Goal: Find specific page/section: Find specific page/section

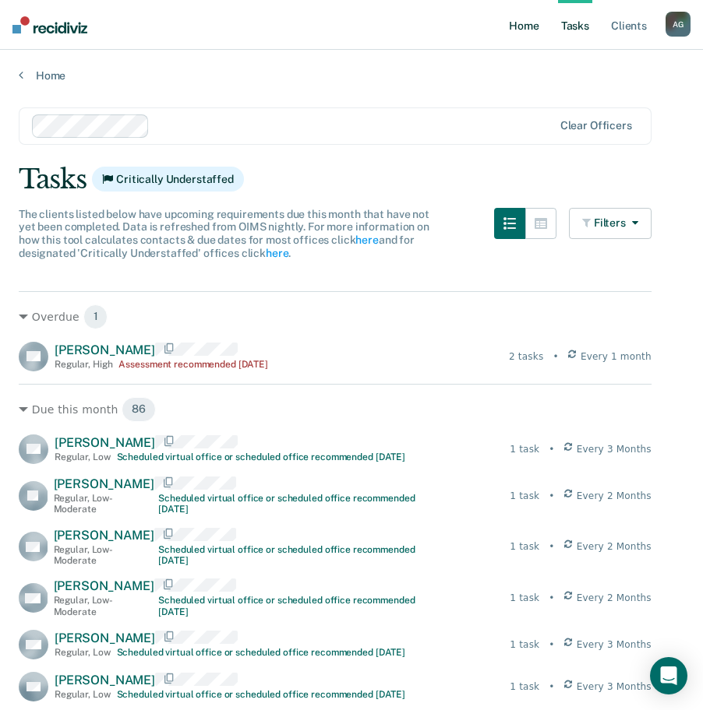
click at [530, 31] on link "Home" at bounding box center [524, 25] width 36 height 50
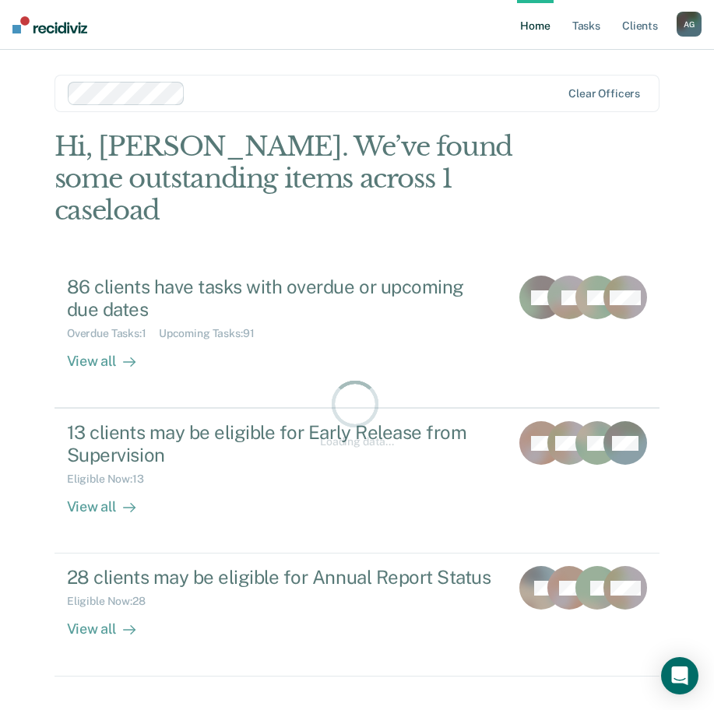
click at [193, 112] on div "Clear officers" at bounding box center [357, 93] width 605 height 37
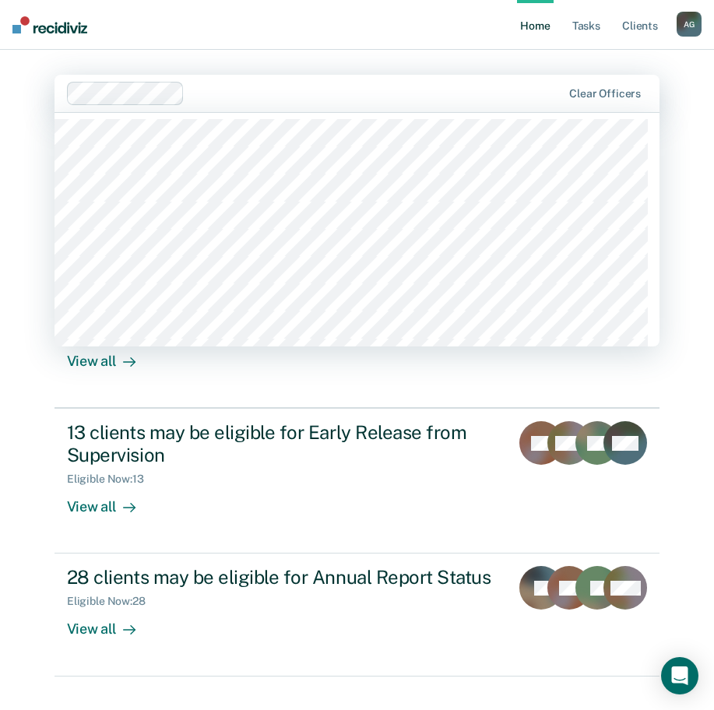
click at [254, 32] on nav "Home Tasks Client s [PERSON_NAME] A G Profile How it works Log Out" at bounding box center [357, 25] width 714 height 50
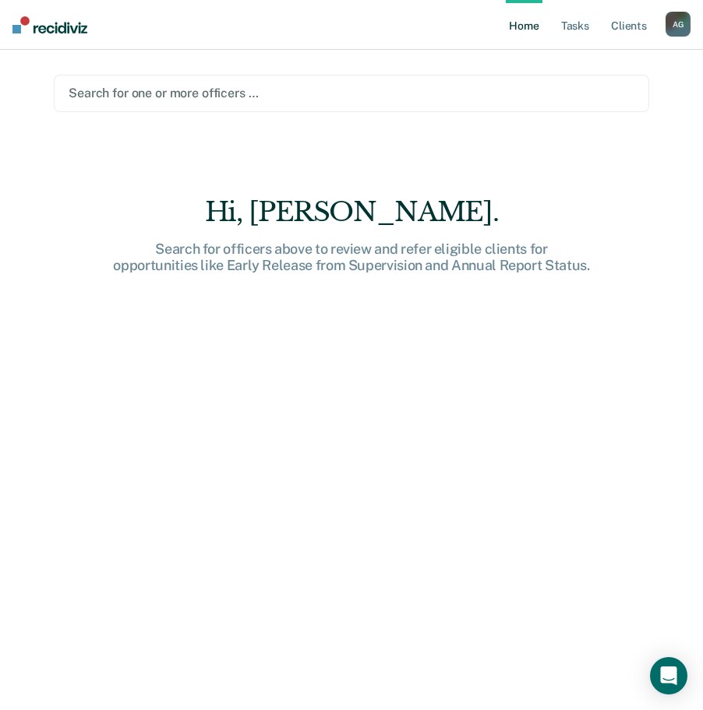
click at [187, 92] on div at bounding box center [351, 93] width 565 height 18
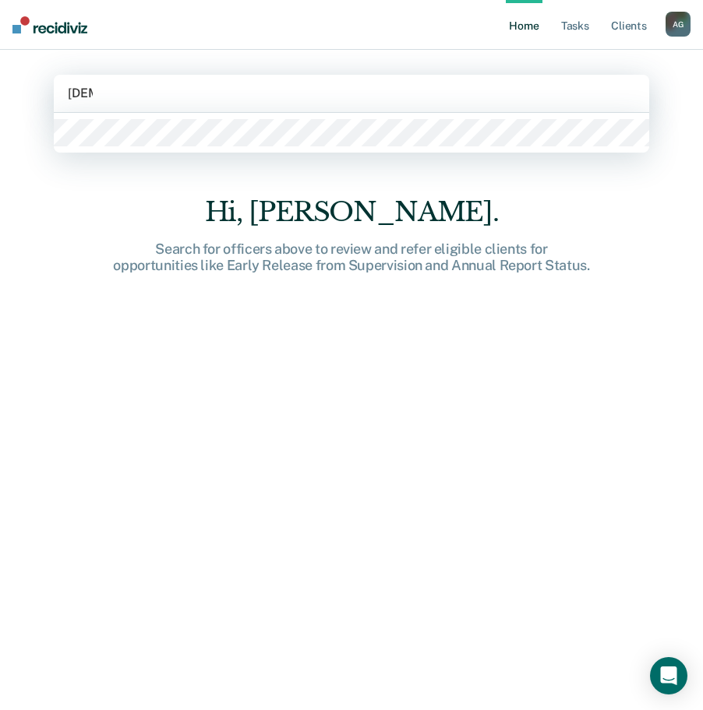
type input "[PERSON_NAME]"
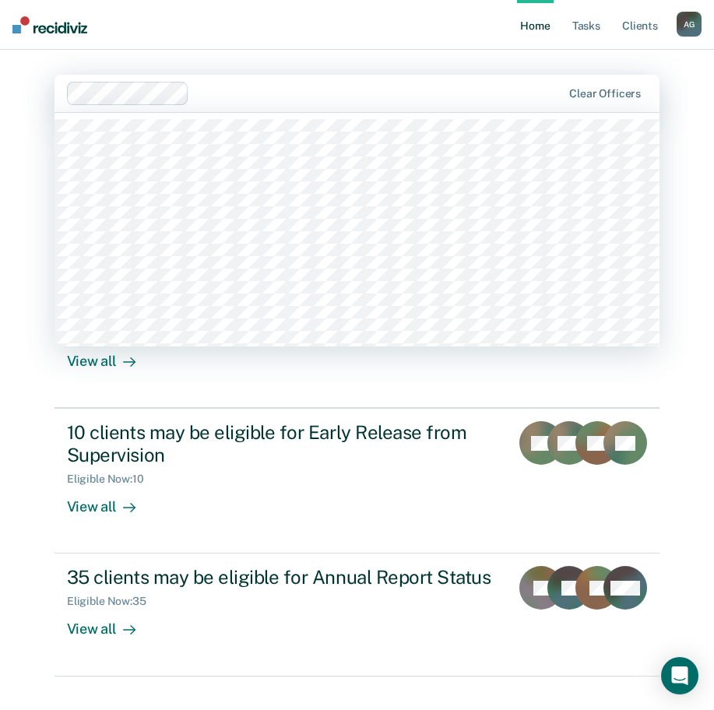
click at [239, 98] on div at bounding box center [379, 93] width 366 height 18
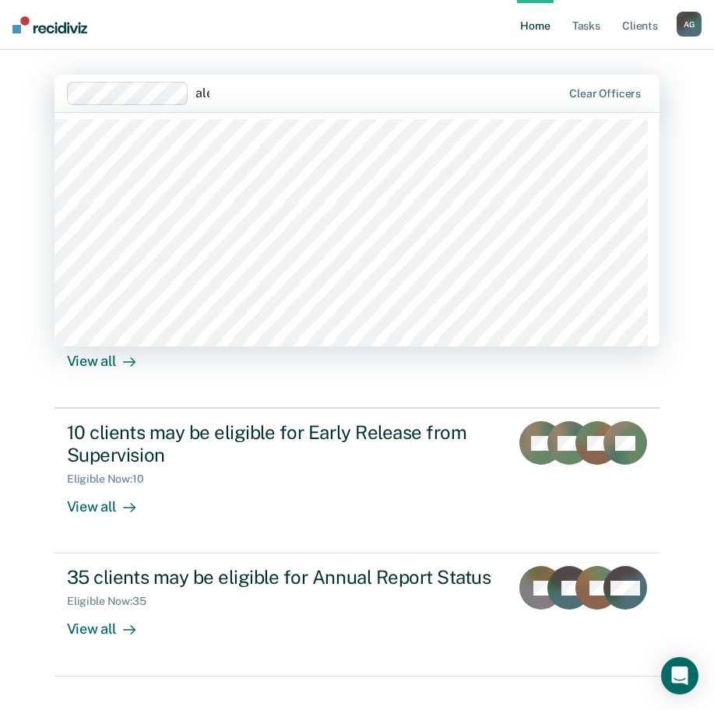
type input "alec"
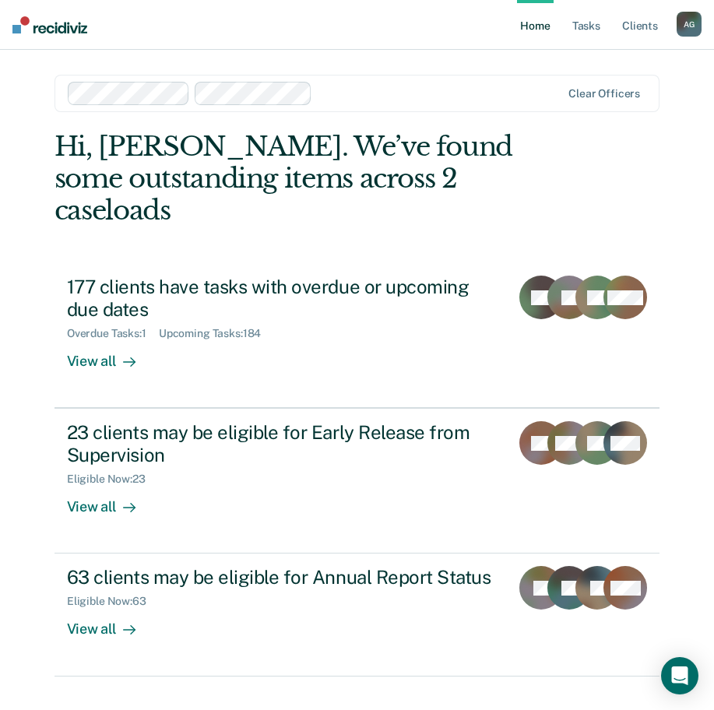
click at [26, 358] on div "Home Tasks Client s [PERSON_NAME] A G Profile How it works Log Out Clear office…" at bounding box center [357, 369] width 714 height 739
